Goal: Navigation & Orientation: Find specific page/section

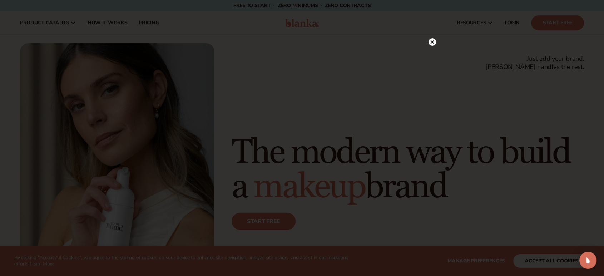
click at [433, 42] on circle at bounding box center [432, 42] width 8 height 8
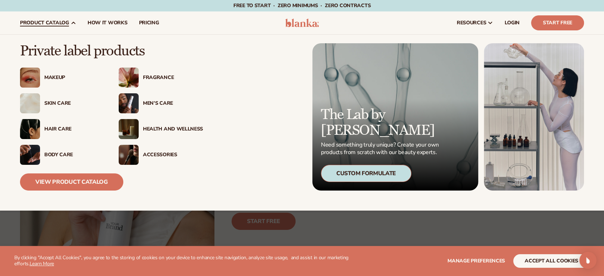
click at [128, 126] on img at bounding box center [129, 129] width 20 height 20
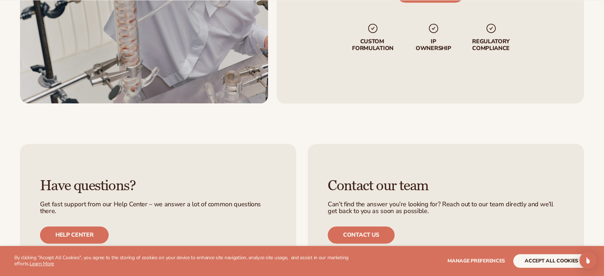
scroll to position [1349, 0]
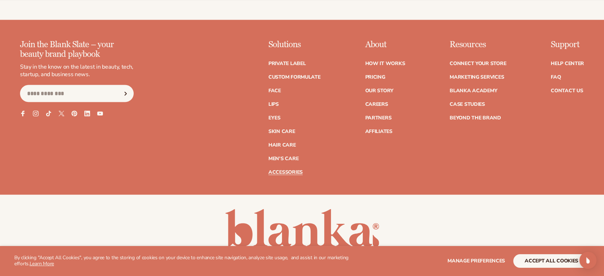
click at [280, 170] on link "Accessories" at bounding box center [285, 171] width 34 height 5
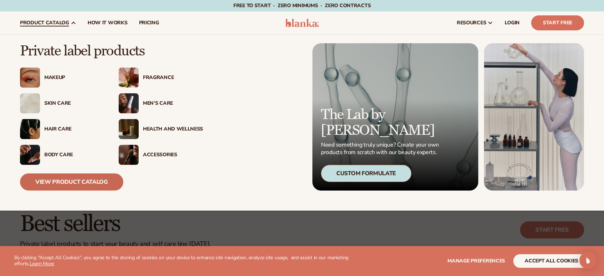
click at [67, 181] on link "View Product Catalog" at bounding box center [71, 181] width 103 height 17
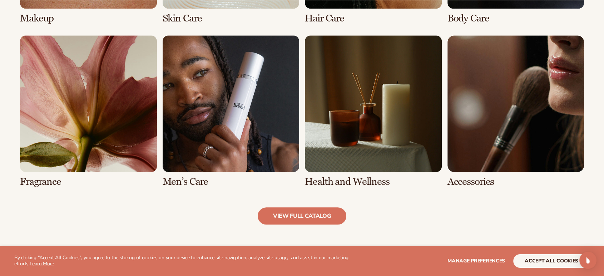
scroll to position [675, 0]
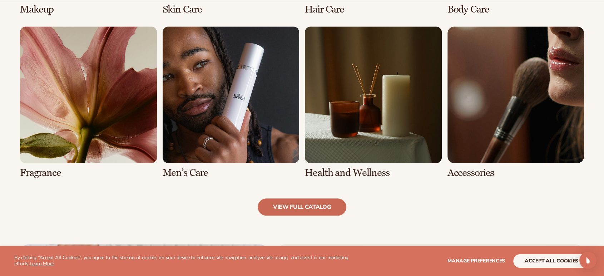
click at [299, 204] on link "view full catalog" at bounding box center [302, 206] width 89 height 17
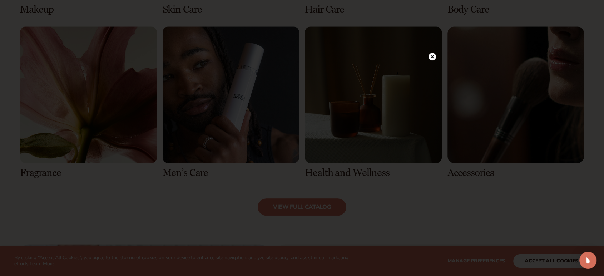
click at [433, 54] on circle at bounding box center [432, 57] width 8 height 8
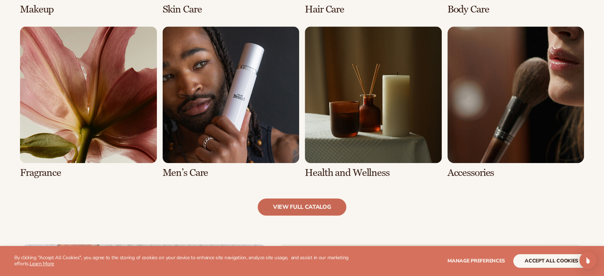
click at [305, 204] on link "view full catalog" at bounding box center [302, 206] width 89 height 17
